Goal: Task Accomplishment & Management: Manage account settings

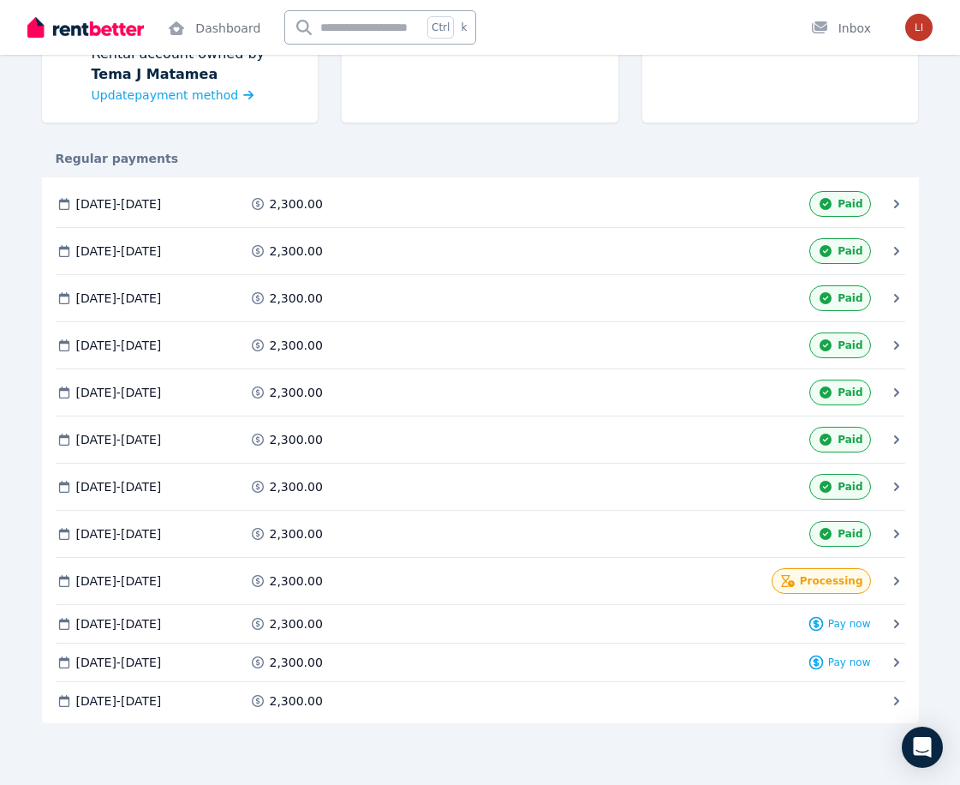
scroll to position [735, 0]
click at [812, 574] on span "Processing" at bounding box center [831, 581] width 63 height 14
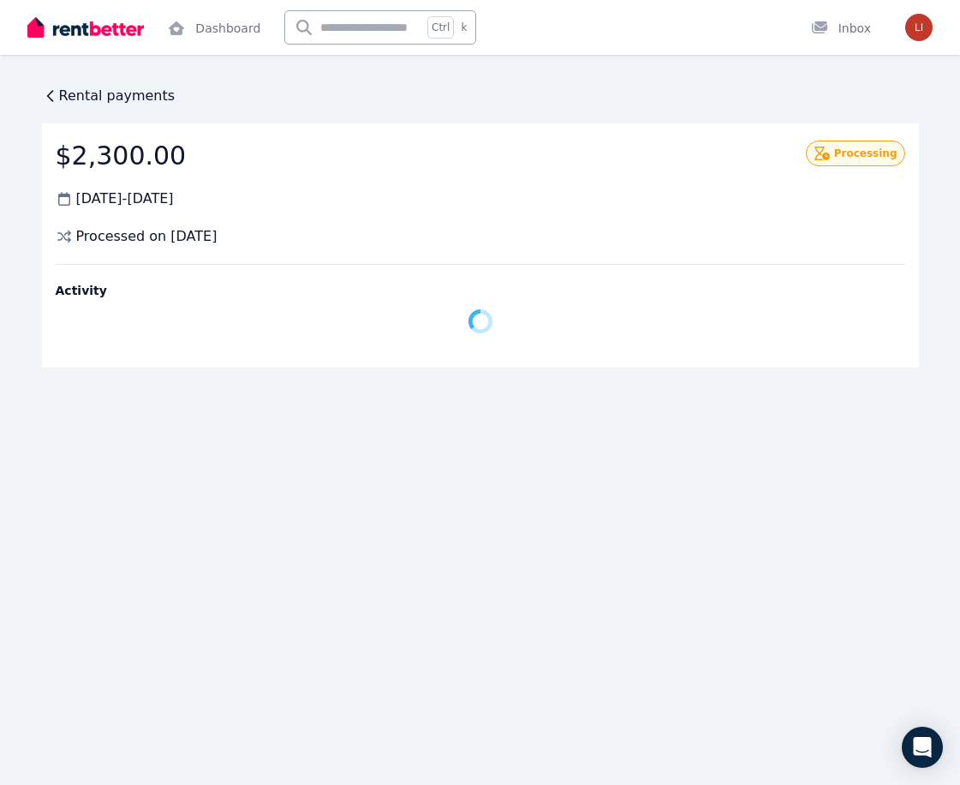
scroll to position [0, 0]
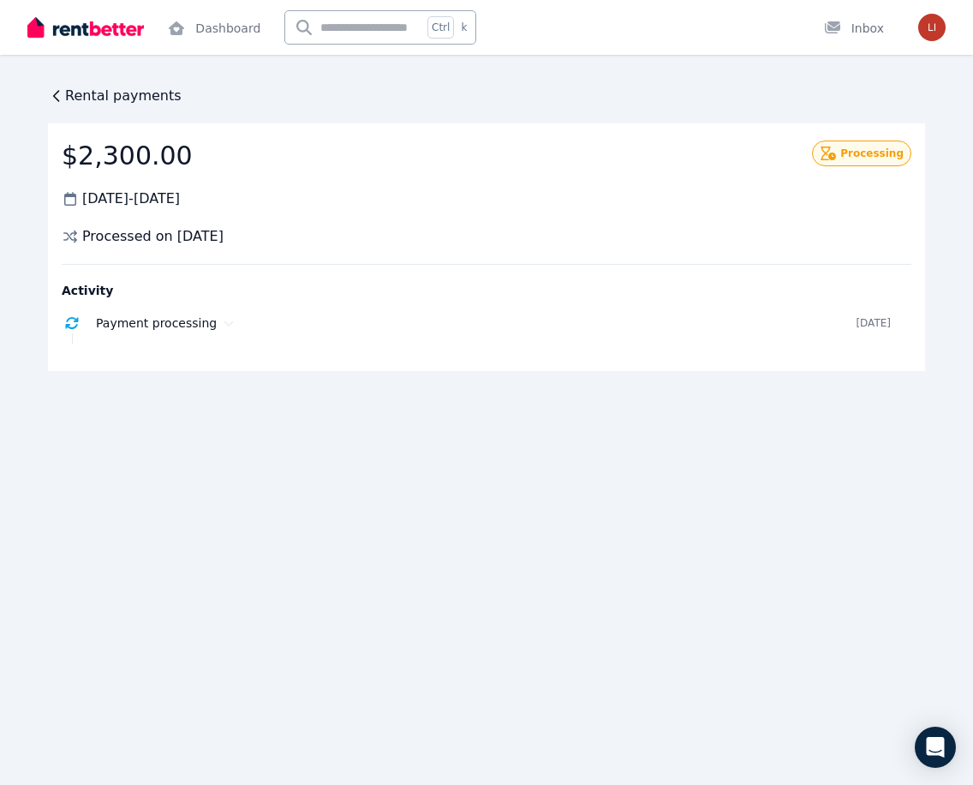
click at [55, 101] on icon at bounding box center [56, 96] width 5 height 10
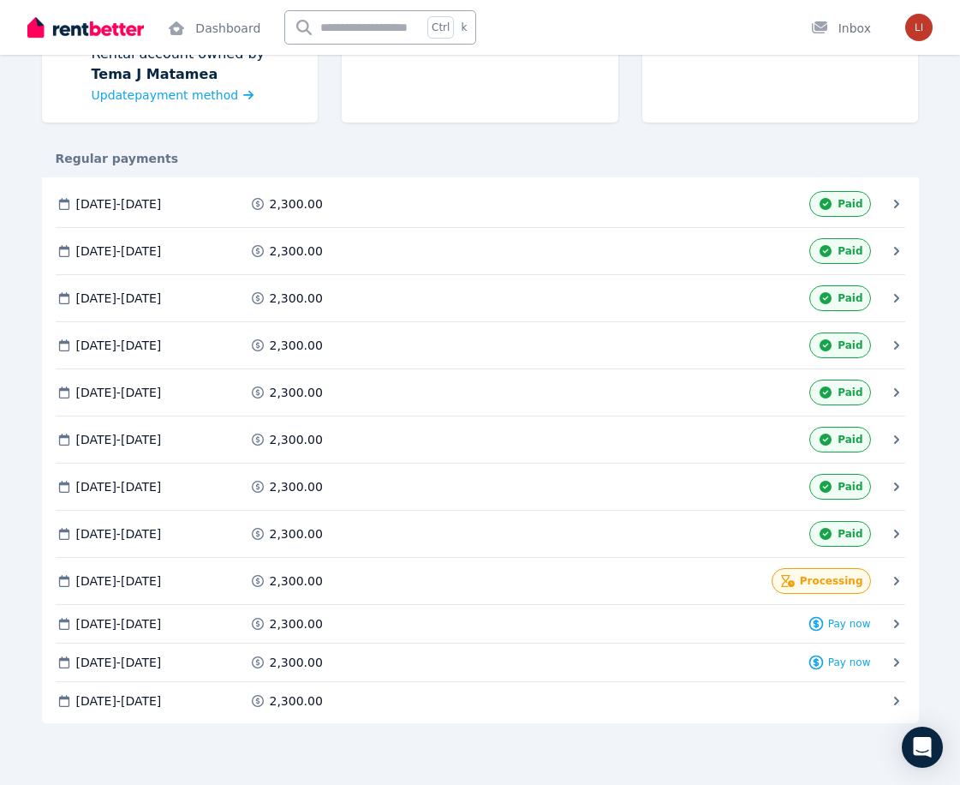
scroll to position [735, 0]
click at [445, 692] on div "2,300.00" at bounding box center [351, 700] width 204 height 17
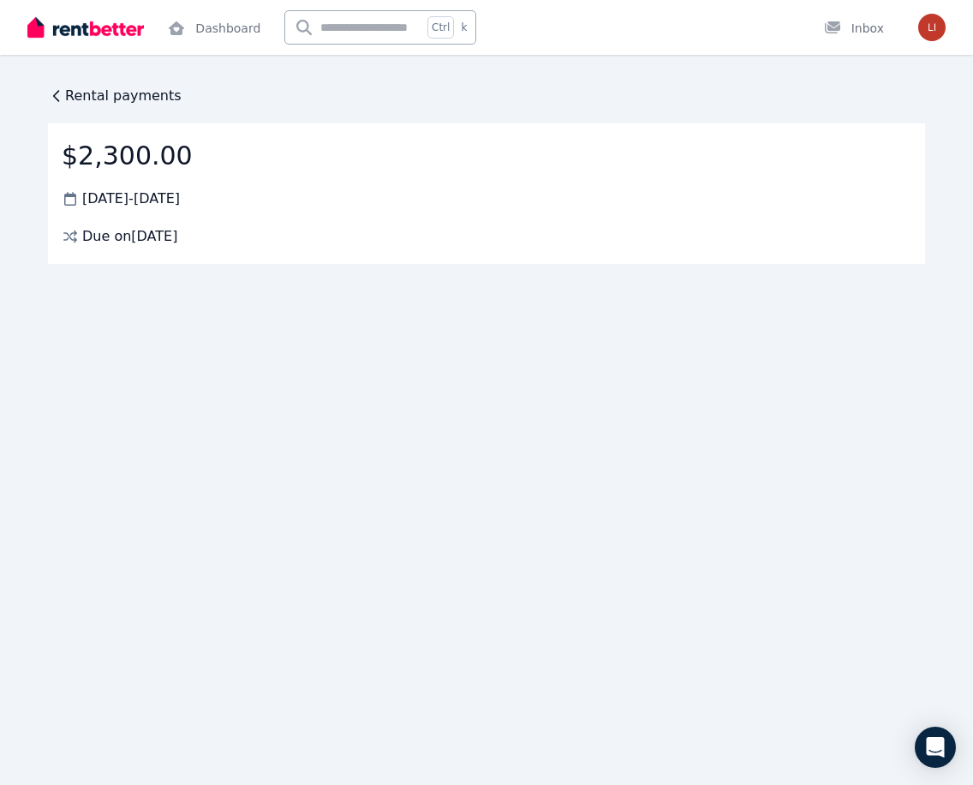
click at [64, 105] on icon at bounding box center [56, 95] width 17 height 17
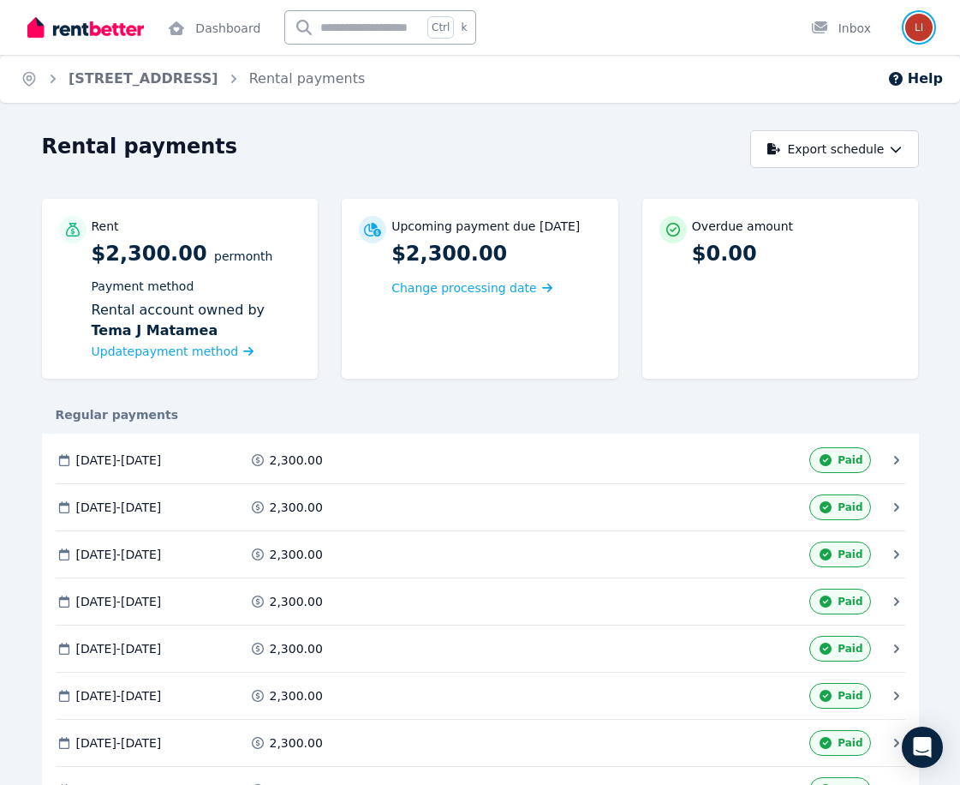
click at [912, 27] on img "button" at bounding box center [919, 27] width 27 height 27
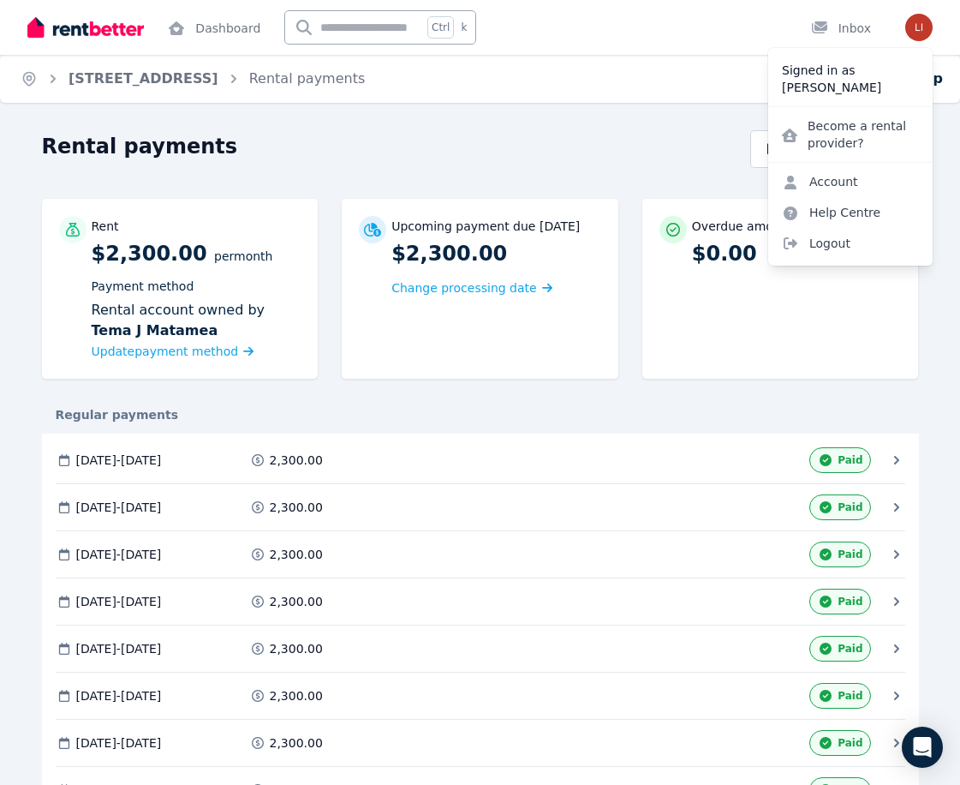
click at [822, 79] on p "Signed in as" at bounding box center [850, 70] width 137 height 17
click at [816, 96] on p "[PERSON_NAME]" at bounding box center [850, 87] width 137 height 17
click at [820, 197] on link "Account" at bounding box center [820, 181] width 104 height 31
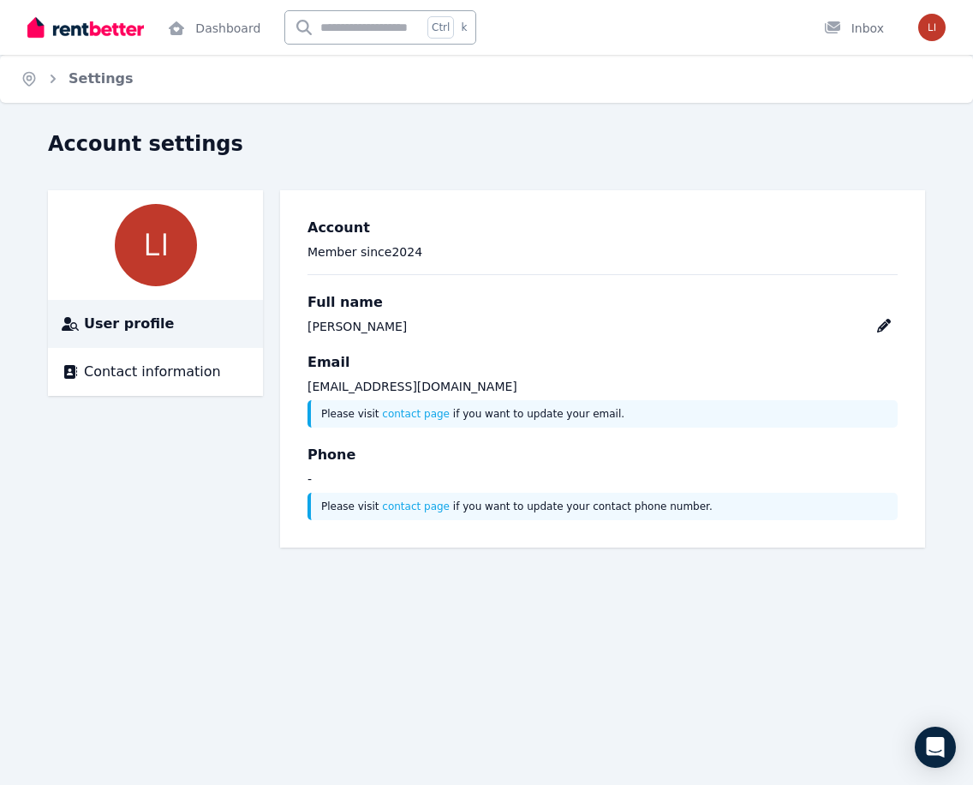
click at [148, 286] on img at bounding box center [156, 245] width 82 height 82
click at [112, 87] on link "Settings" at bounding box center [101, 78] width 65 height 16
click at [232, 34] on link "Dashboard" at bounding box center [213, 27] width 99 height 55
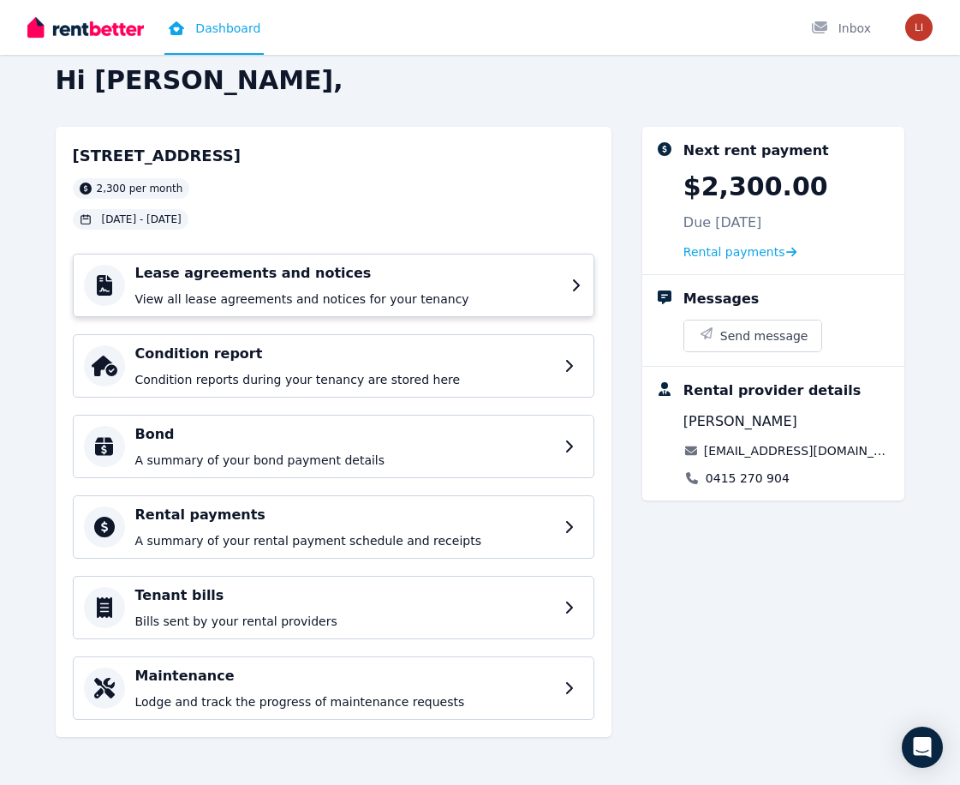
scroll to position [219, 0]
click at [391, 371] on p "Condition reports during your tenancy are stored here" at bounding box center [348, 379] width 426 height 17
click at [398, 290] on p "View all lease agreements and notices for your tenancy" at bounding box center [348, 298] width 426 height 17
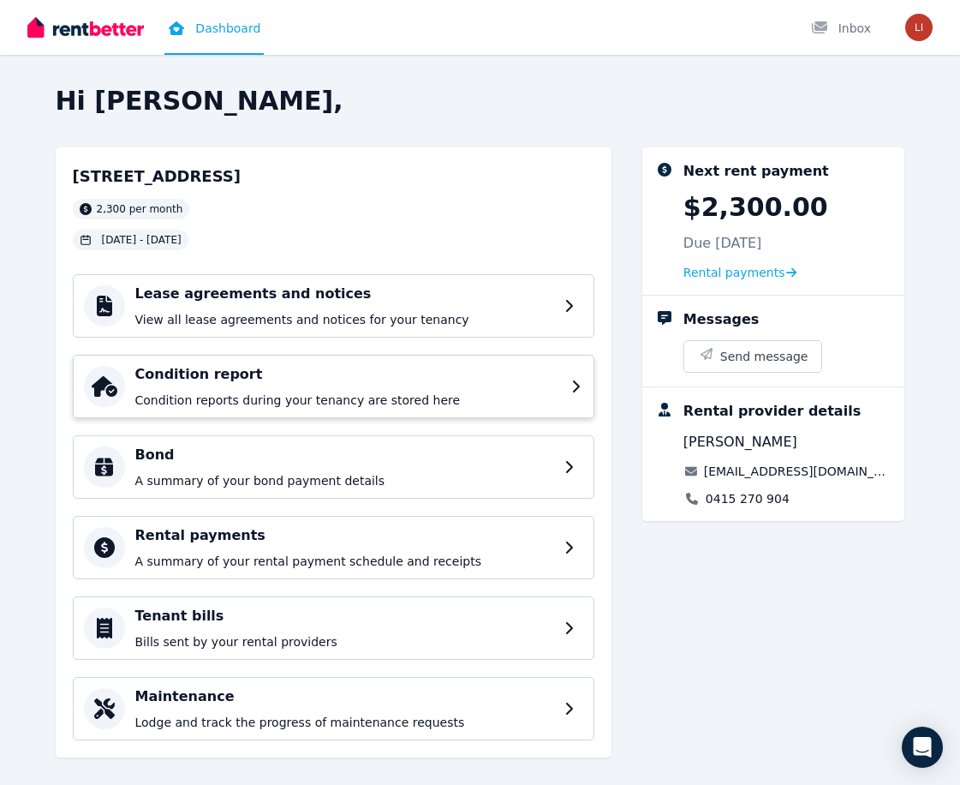
click at [288, 409] on p "Condition reports during your tenancy are stored here" at bounding box center [348, 400] width 426 height 17
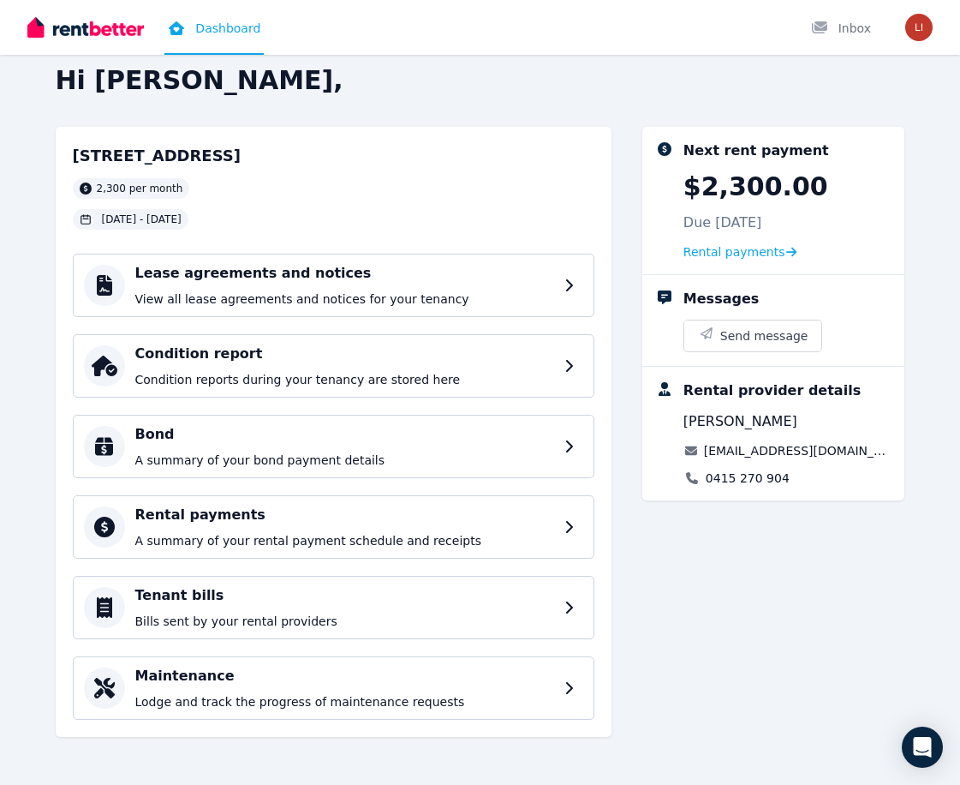
scroll to position [219, 0]
click at [302, 505] on div "Rental payments A summary of your rental payment schedule and receipts" at bounding box center [348, 527] width 426 height 45
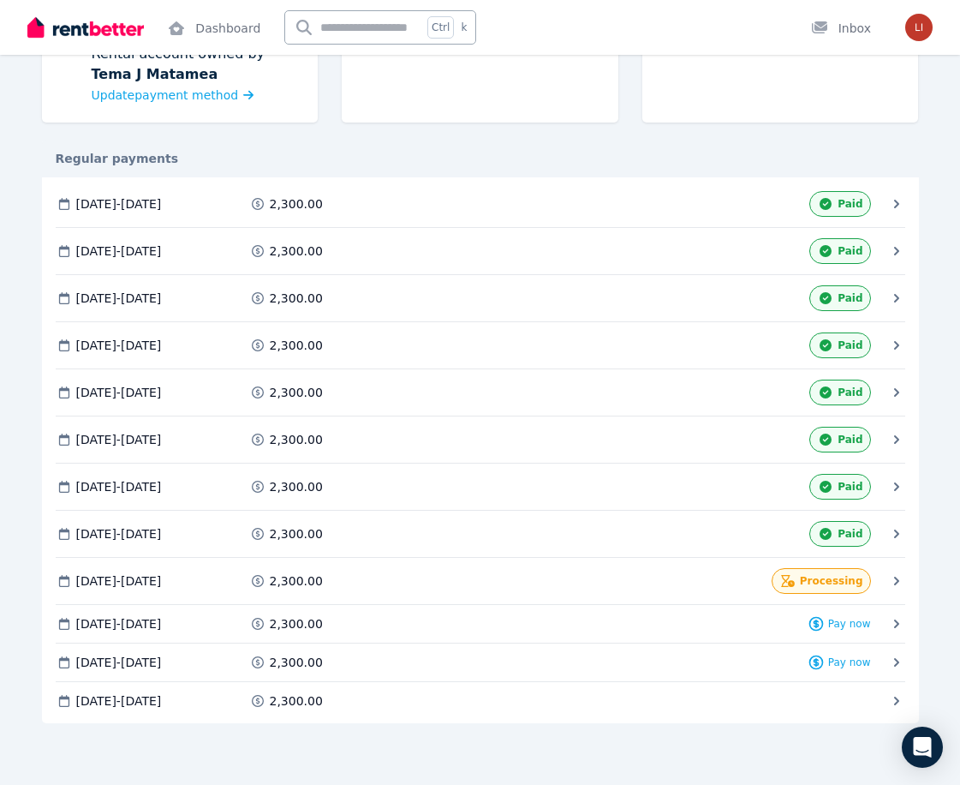
scroll to position [600, 0]
click at [811, 37] on div at bounding box center [824, 28] width 27 height 17
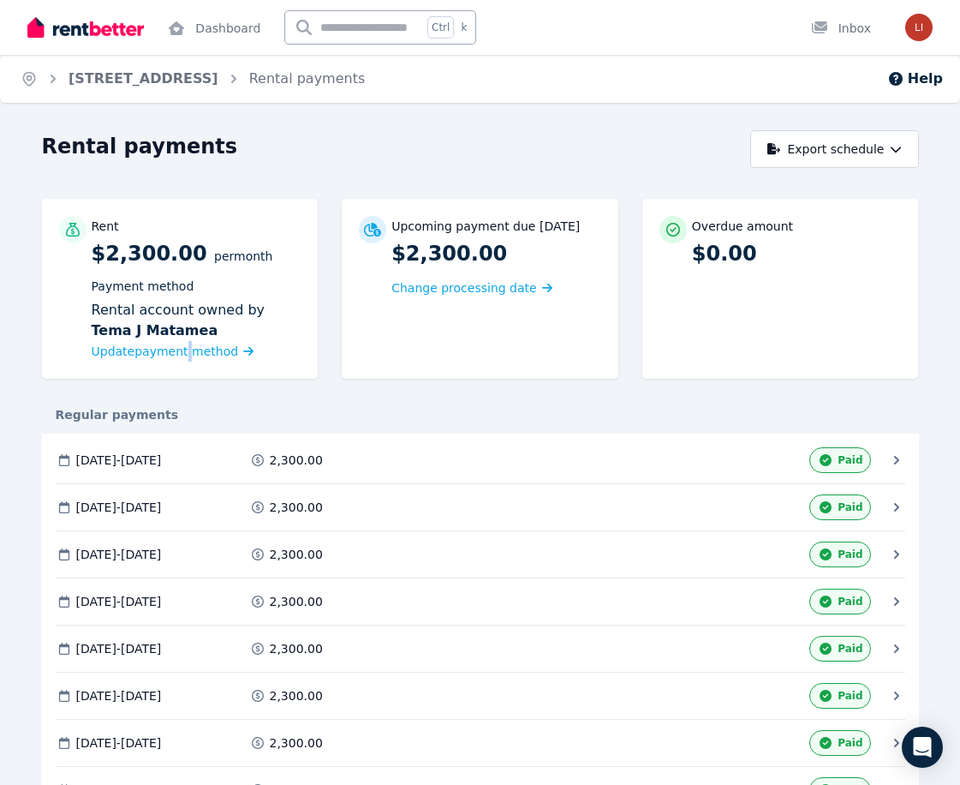
click at [211, 358] on span "Update payment method" at bounding box center [165, 351] width 147 height 14
